Goal: Task Accomplishment & Management: Manage account settings

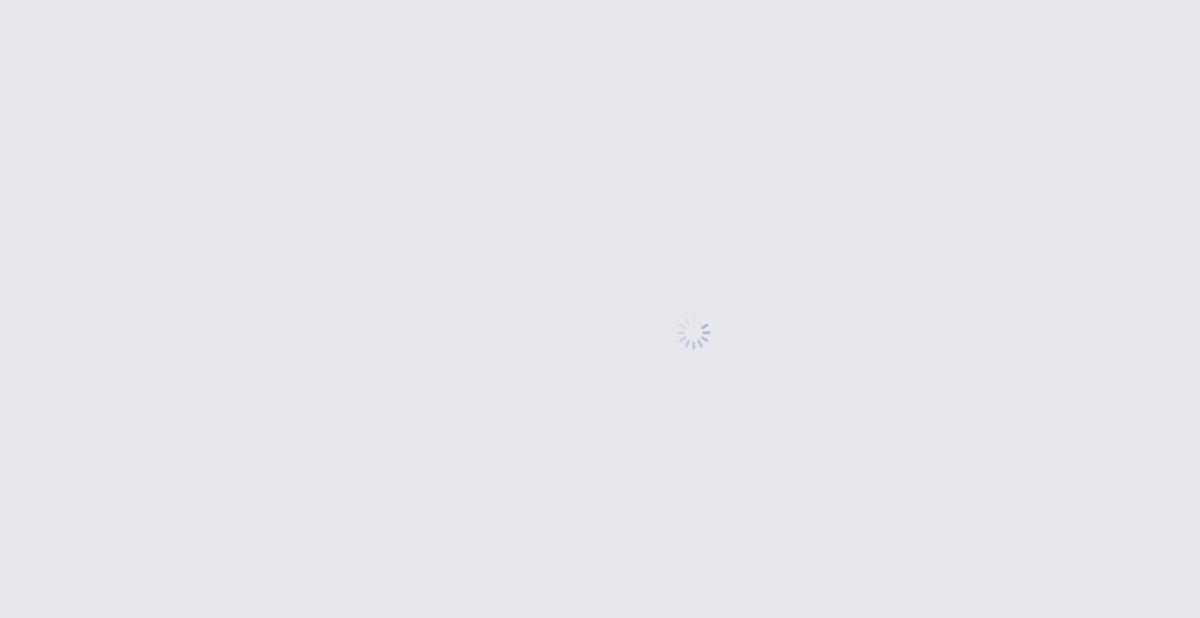
click at [79, 0] on html at bounding box center [600, 0] width 1200 height 0
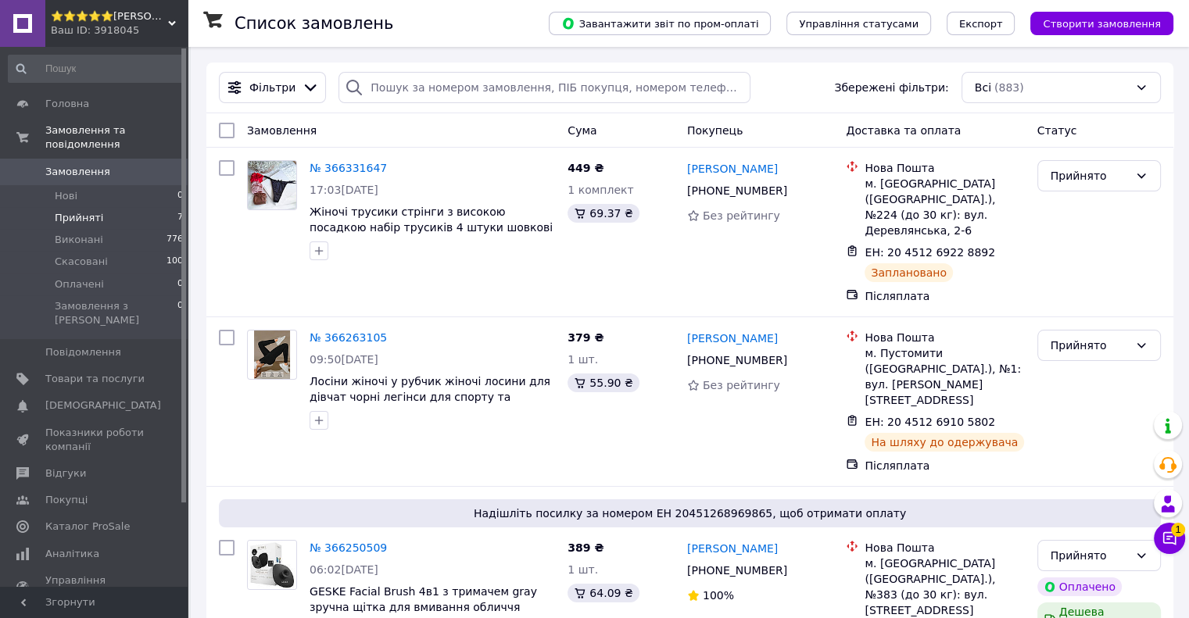
click at [98, 207] on li "Прийняті 7" at bounding box center [96, 218] width 192 height 22
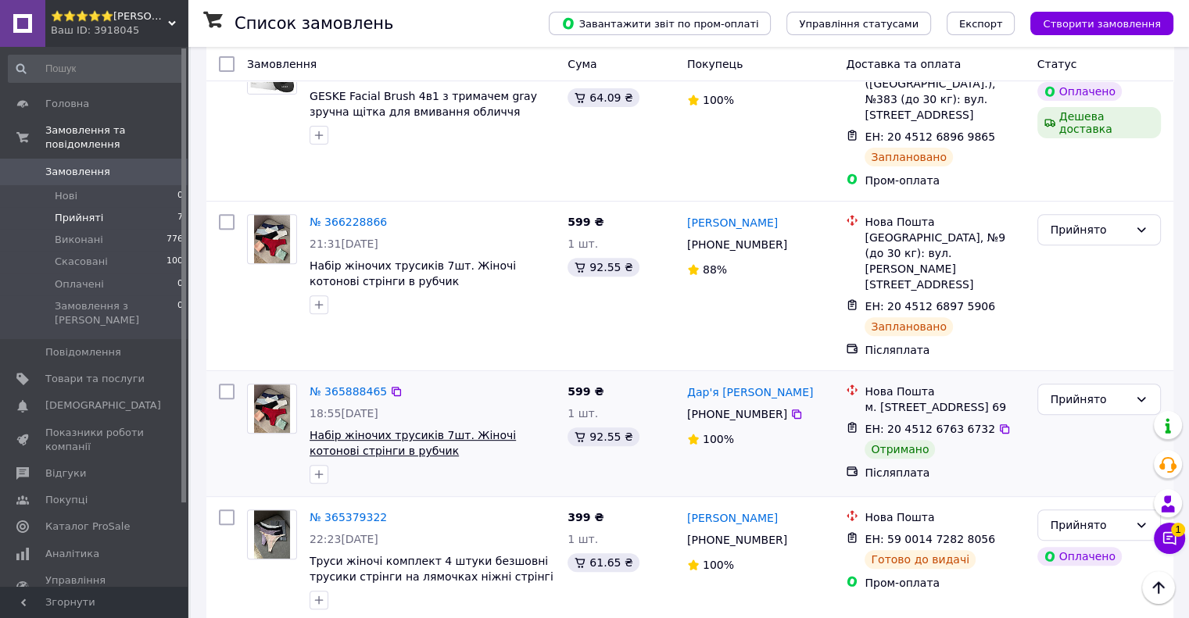
scroll to position [547, 0]
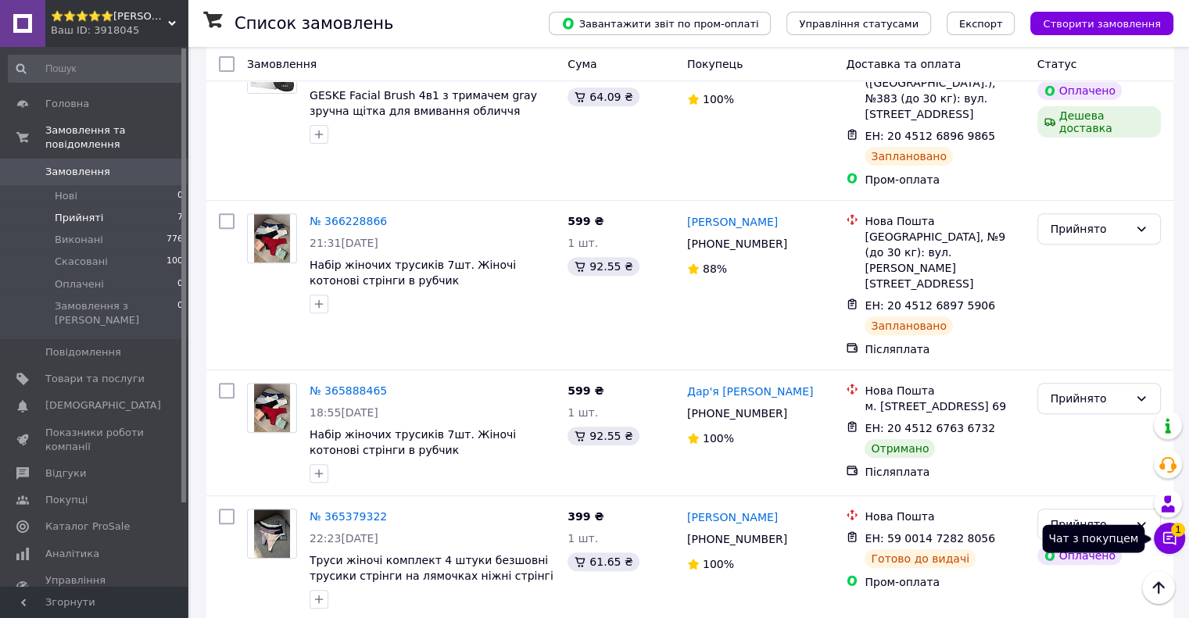
click at [1173, 540] on icon at bounding box center [1169, 539] width 16 height 16
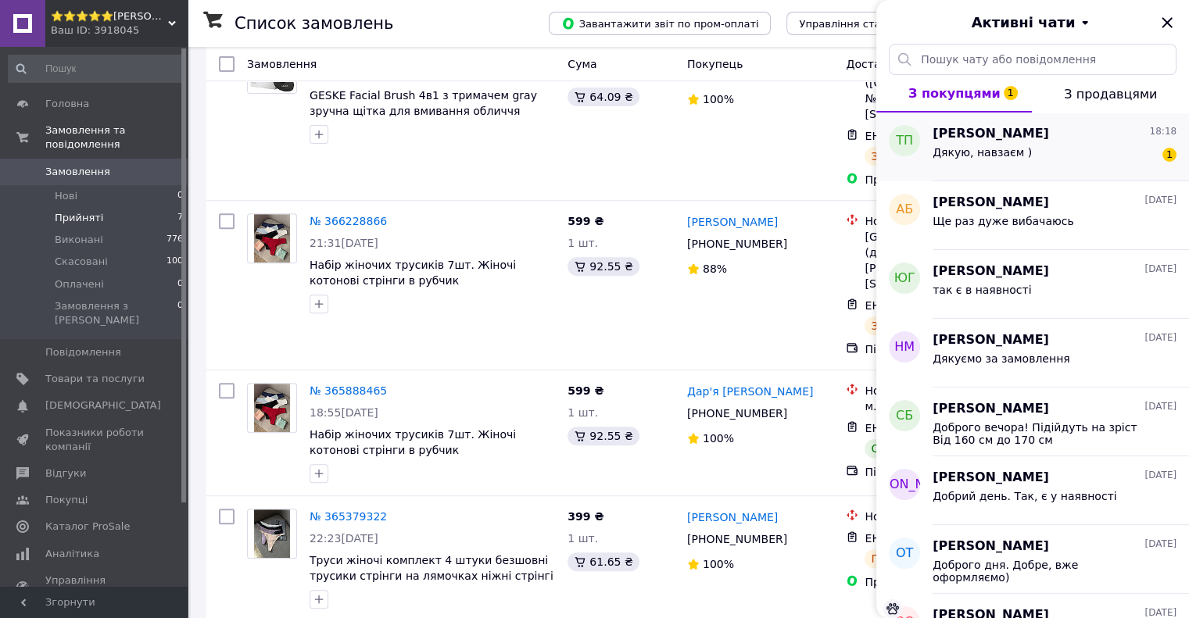
click at [1046, 162] on div "Дякую, навзаєм ) 1" at bounding box center [1054, 155] width 244 height 25
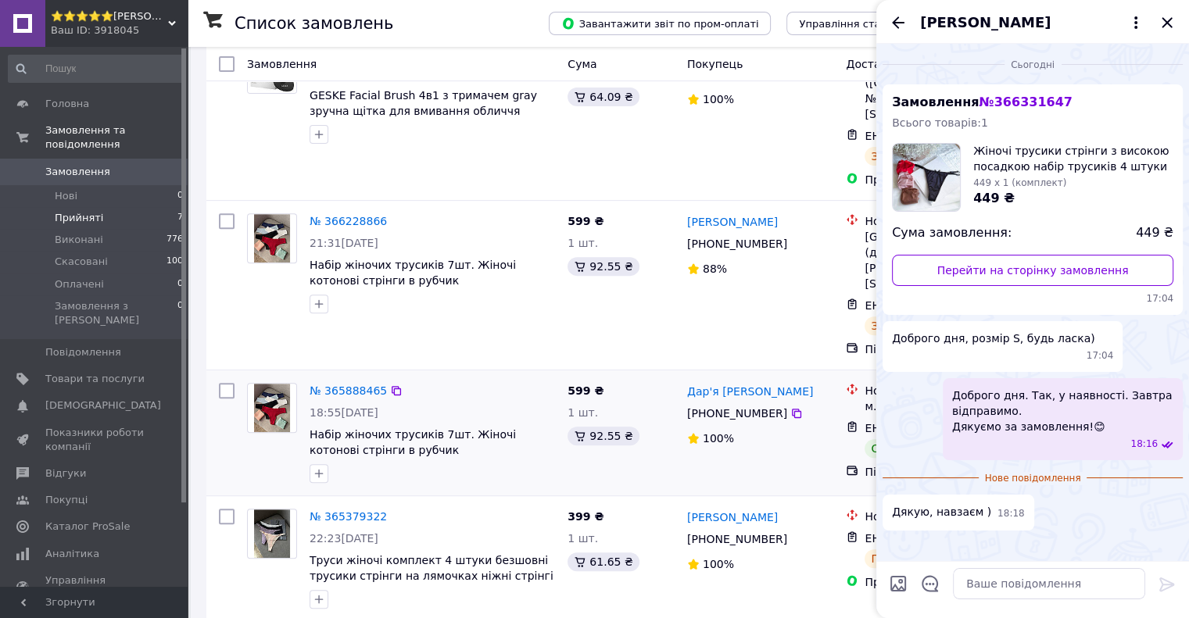
click at [712, 381] on div "Дар'я Бєляєва +380 96 918 44 50 100%" at bounding box center [760, 433] width 159 height 113
click at [91, 211] on span "Прийняті" at bounding box center [79, 218] width 48 height 14
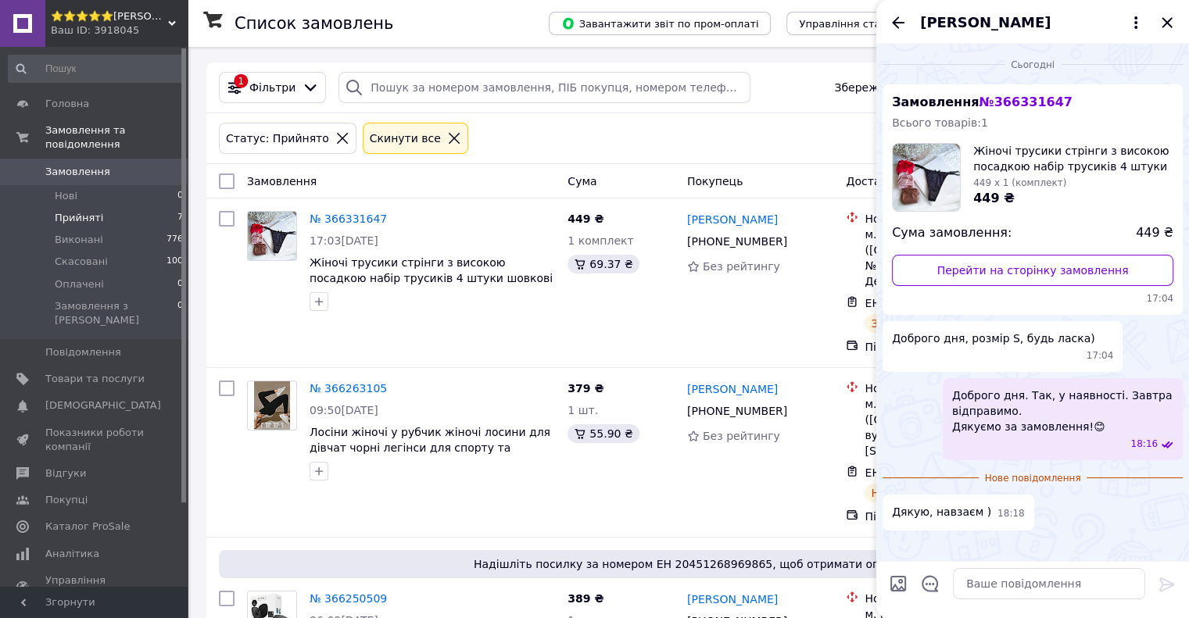
click at [1178, 24] on div "Тетяна Пихтіна" at bounding box center [1032, 22] width 313 height 44
click at [1171, 21] on icon "Закрити" at bounding box center [1166, 22] width 19 height 19
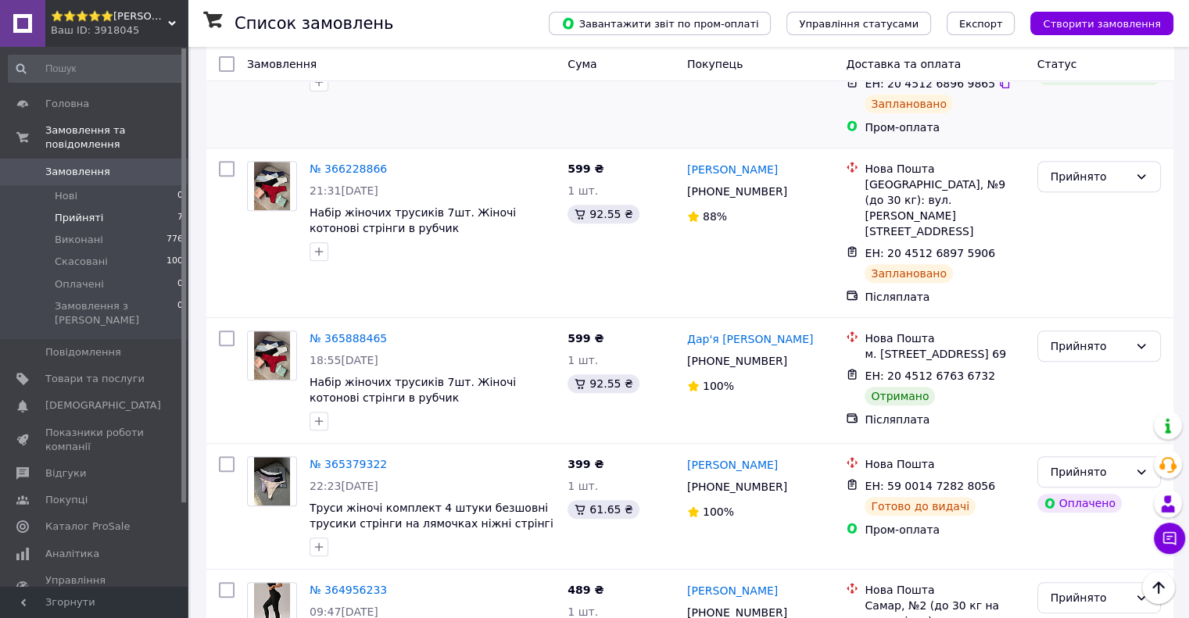
scroll to position [656, 0]
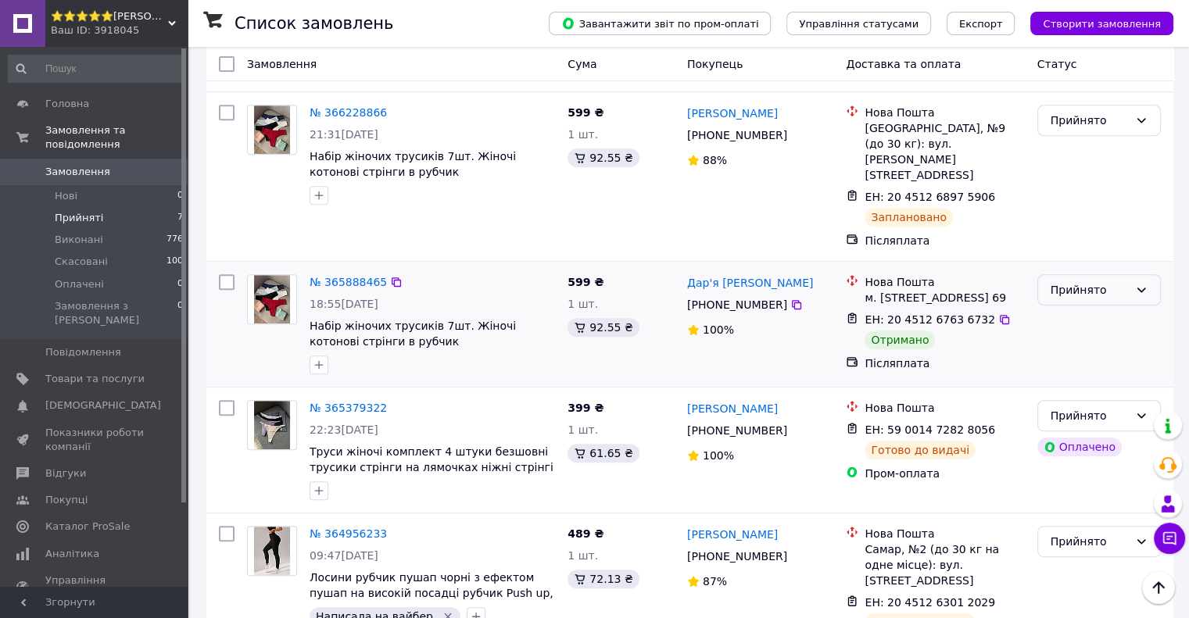
click at [1091, 274] on div "Прийнято" at bounding box center [1098, 289] width 123 height 31
click at [1079, 233] on li "Виконано" at bounding box center [1098, 230] width 122 height 28
click at [66, 211] on span "Прийняті" at bounding box center [79, 218] width 48 height 14
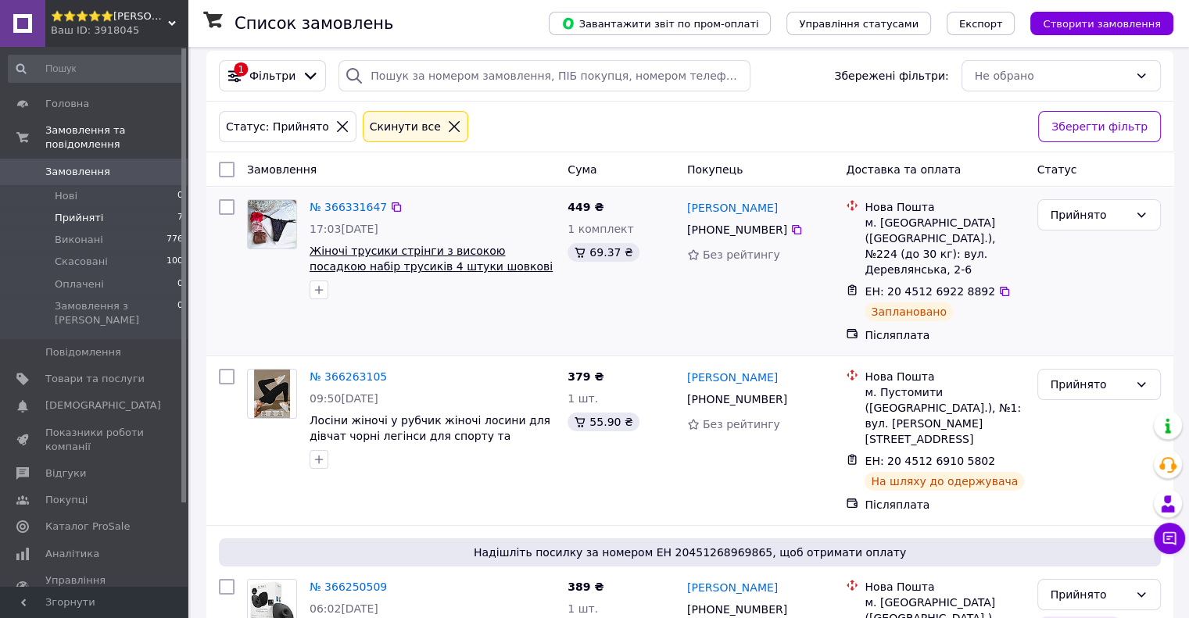
scroll to position [0, 0]
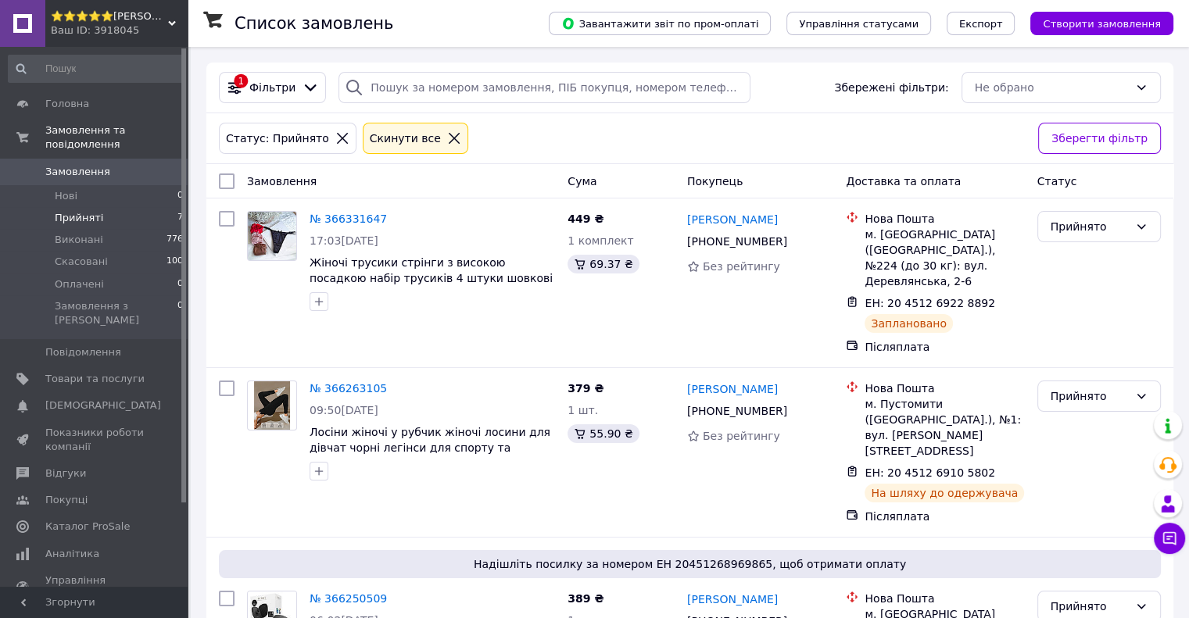
click at [96, 25] on div "Ваш ID: 3918045" at bounding box center [119, 30] width 137 height 14
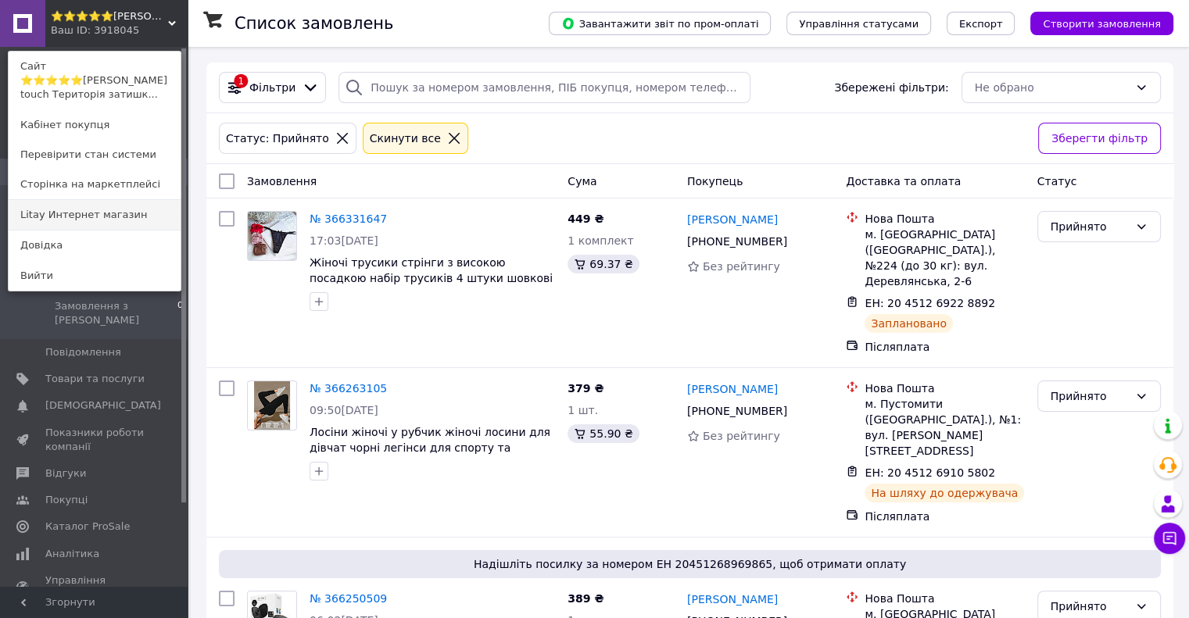
click at [84, 200] on link "Litay Интернет магазин" at bounding box center [95, 215] width 172 height 30
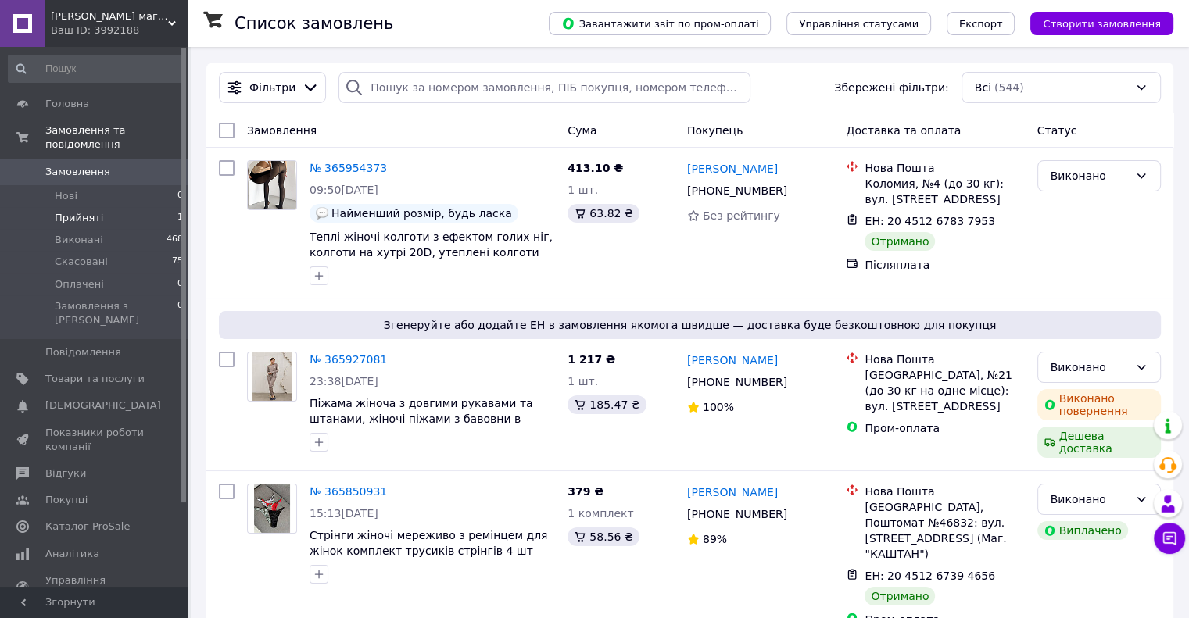
click at [94, 211] on span "Прийняті" at bounding box center [79, 218] width 48 height 14
